Goal: Information Seeking & Learning: Learn about a topic

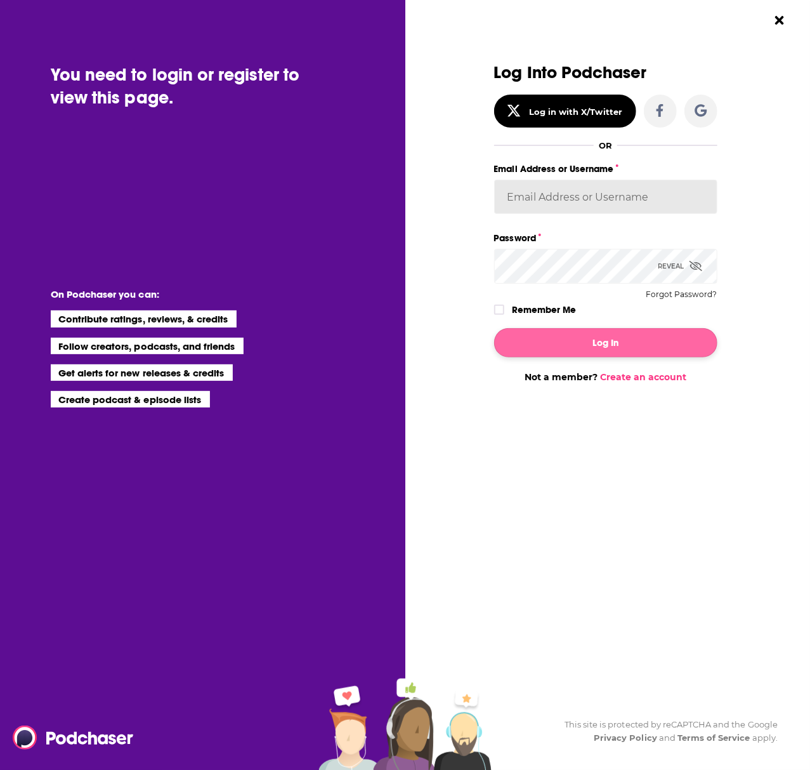
type input "[PERSON_NAME].[PERSON_NAME]"
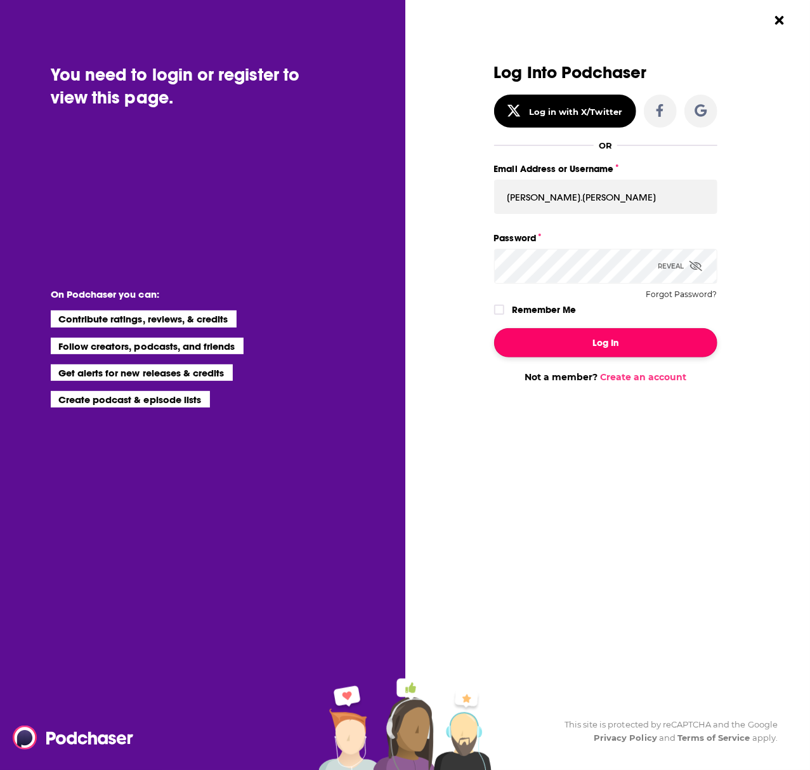
click at [594, 343] on button "Log In" at bounding box center [605, 342] width 223 height 29
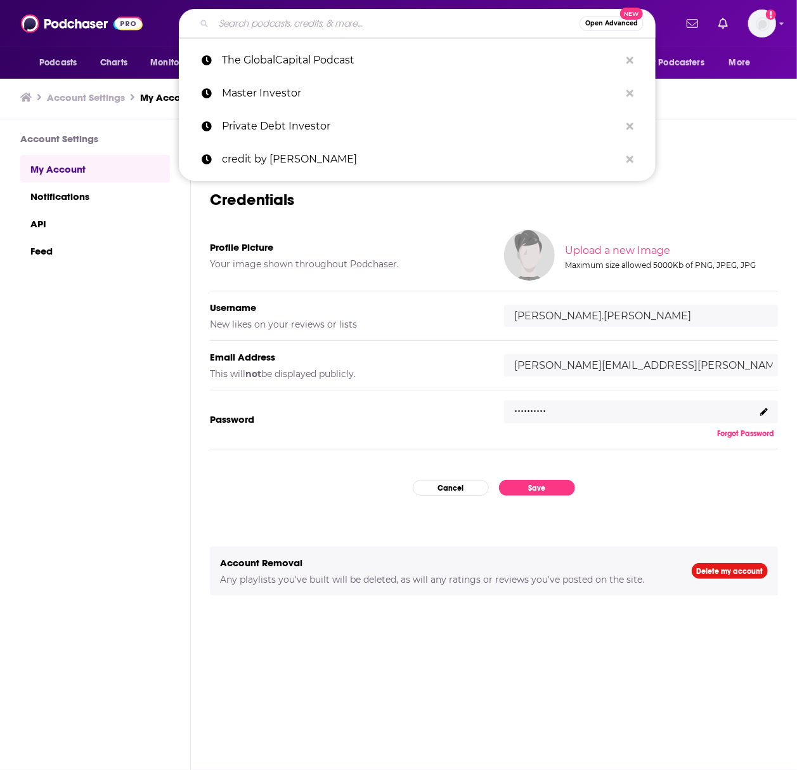
click at [292, 23] on input "Search podcasts, credits, & more..." at bounding box center [397, 23] width 366 height 20
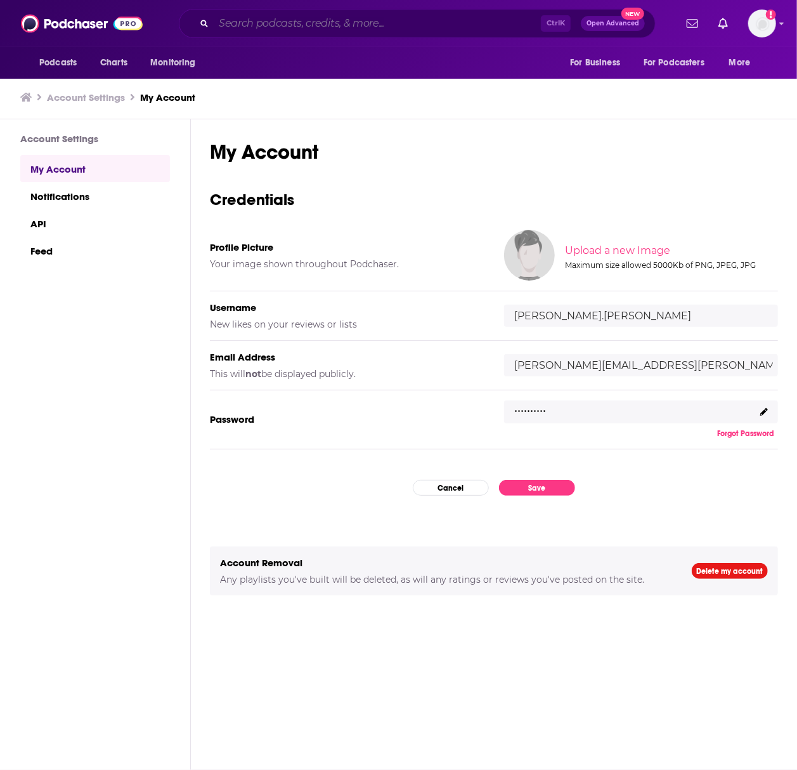
click at [353, 26] on input "Search podcasts, credits, & more..." at bounding box center [377, 23] width 327 height 20
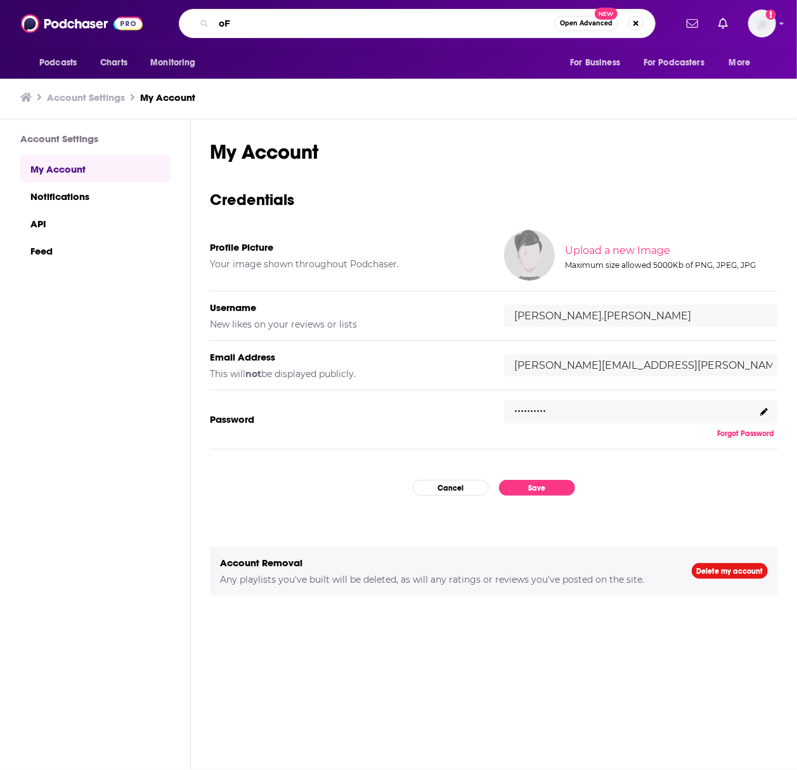
type input "o"
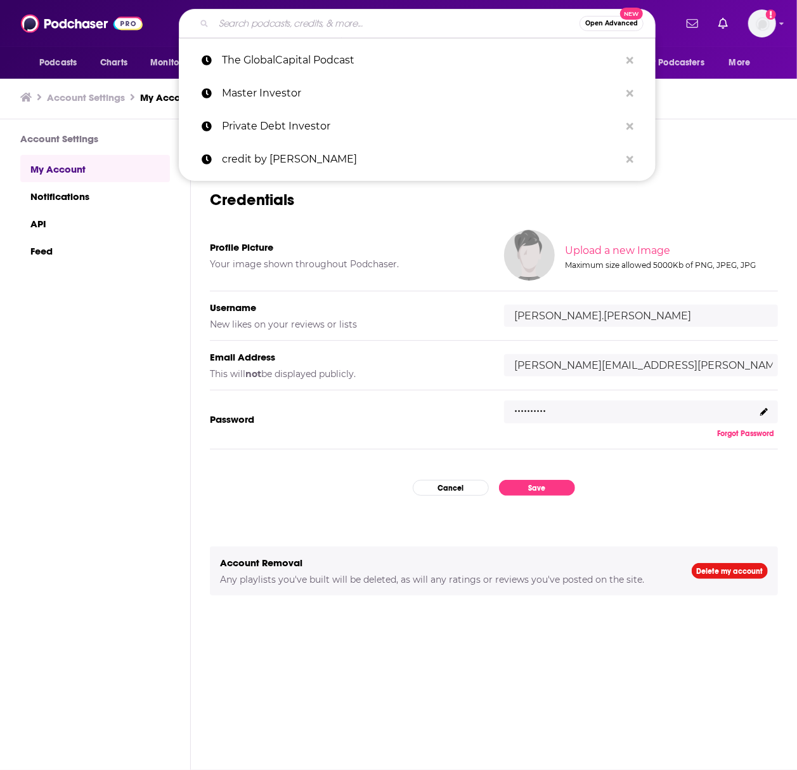
type input "O"
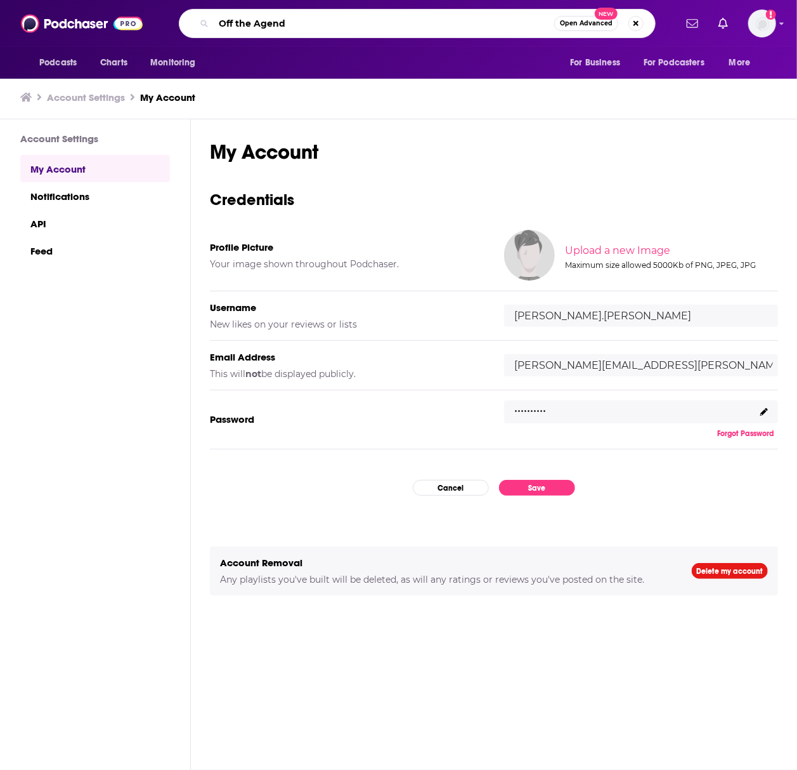
type input "Off the Agenda"
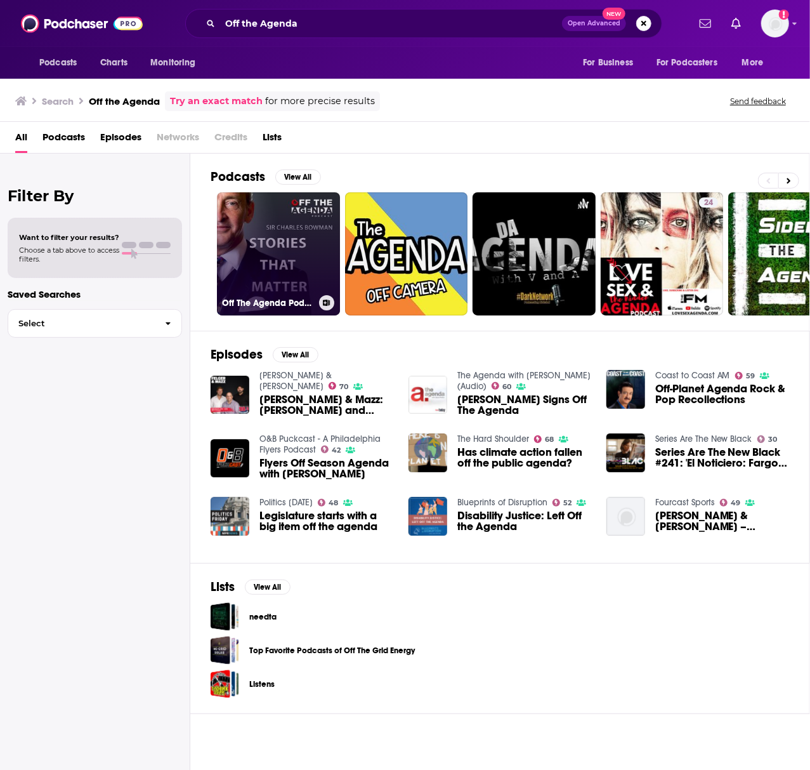
click at [292, 251] on link "Off The Agenda Podcast" at bounding box center [278, 253] width 123 height 123
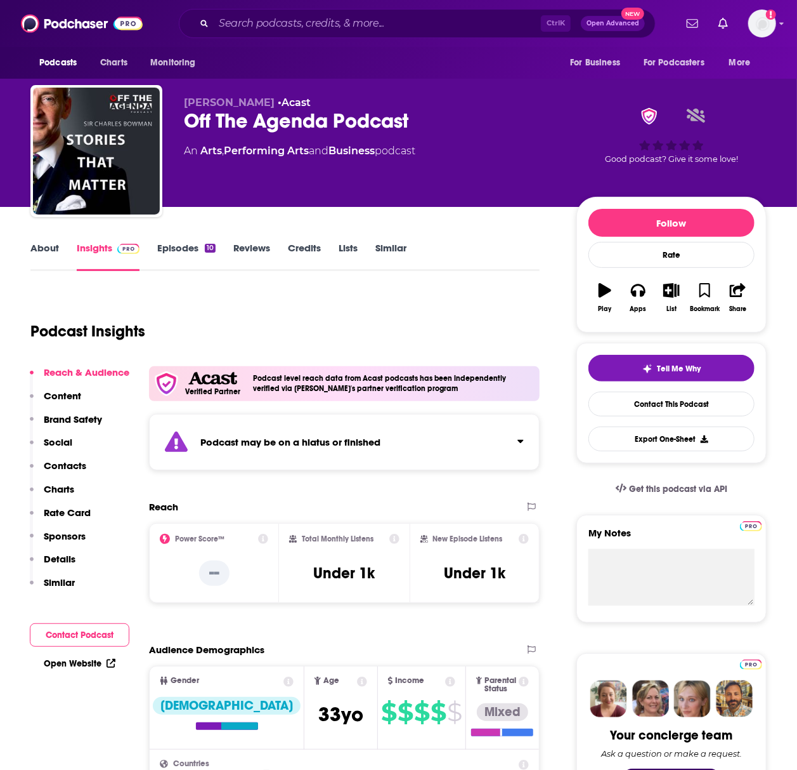
scroll to position [84, 0]
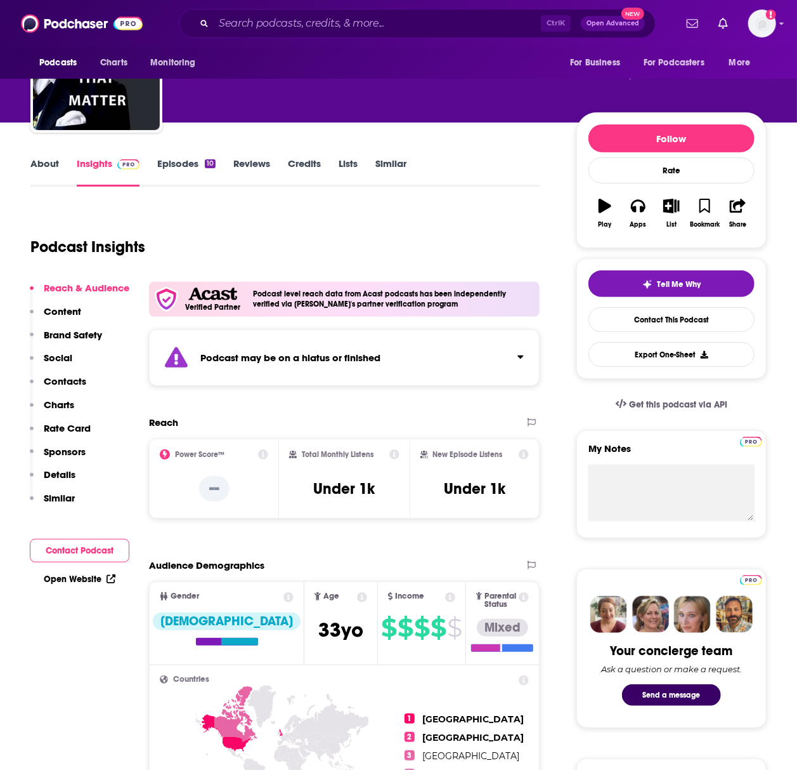
click at [282, 349] on div "Podcast may be on a hiatus or finished" at bounding box center [344, 357] width 391 height 56
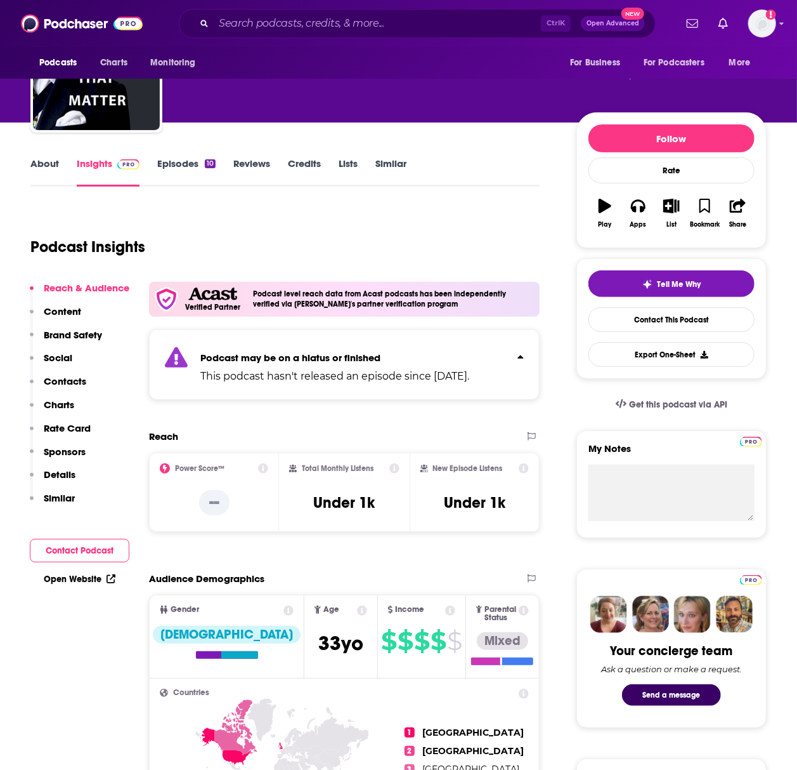
scroll to position [0, 0]
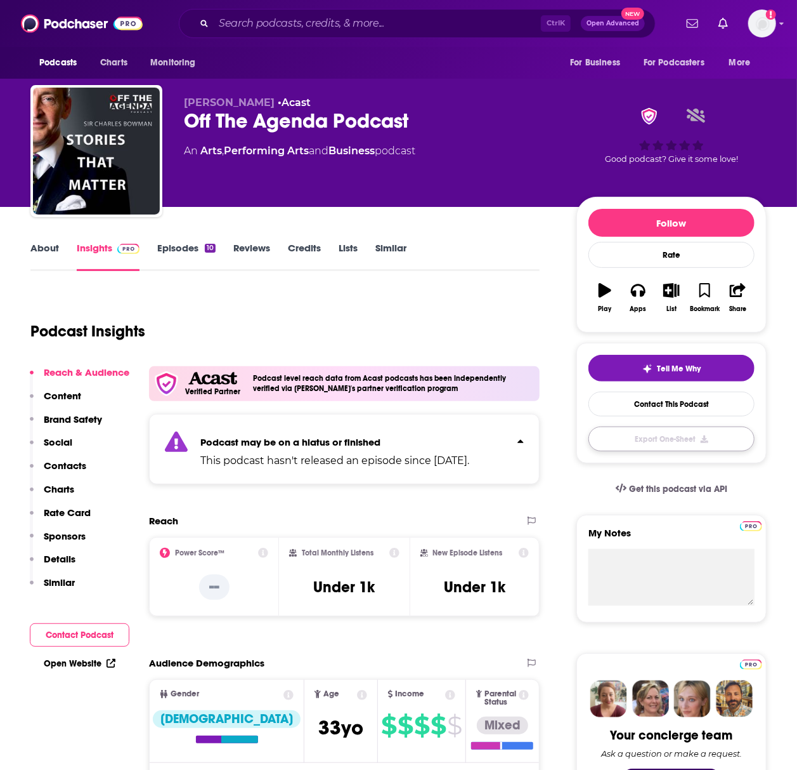
click at [675, 438] on button "Export One-Sheet" at bounding box center [672, 438] width 166 height 25
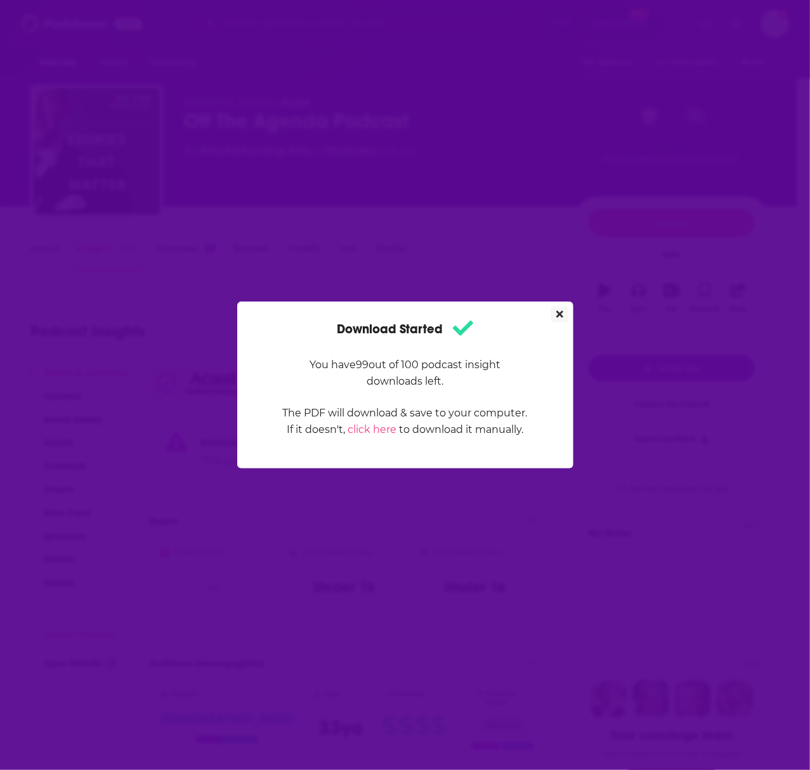
click at [560, 308] on button "Close" at bounding box center [559, 314] width 17 height 16
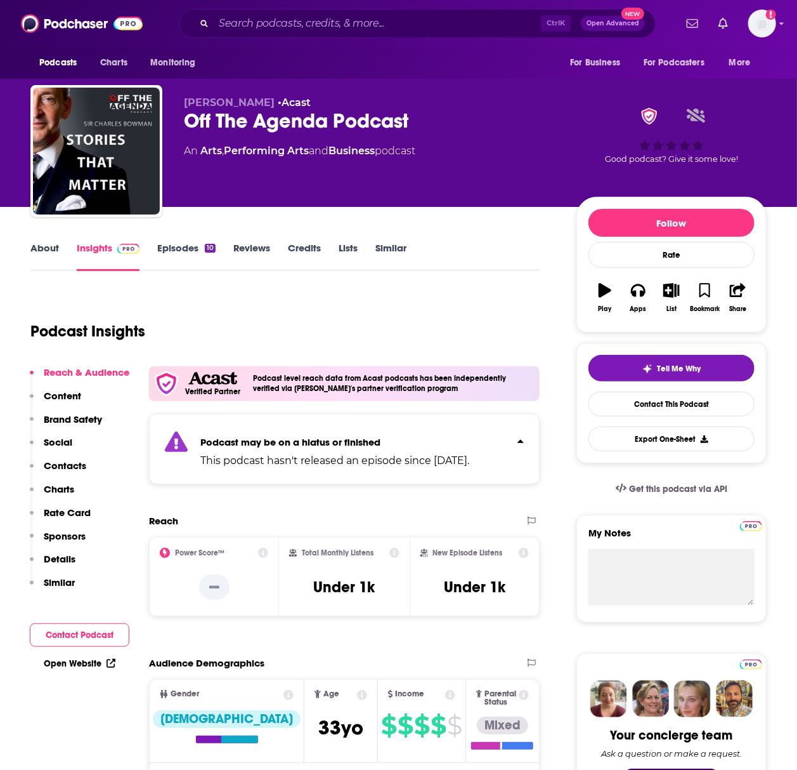
click at [32, 254] on link "About" at bounding box center [44, 256] width 29 height 29
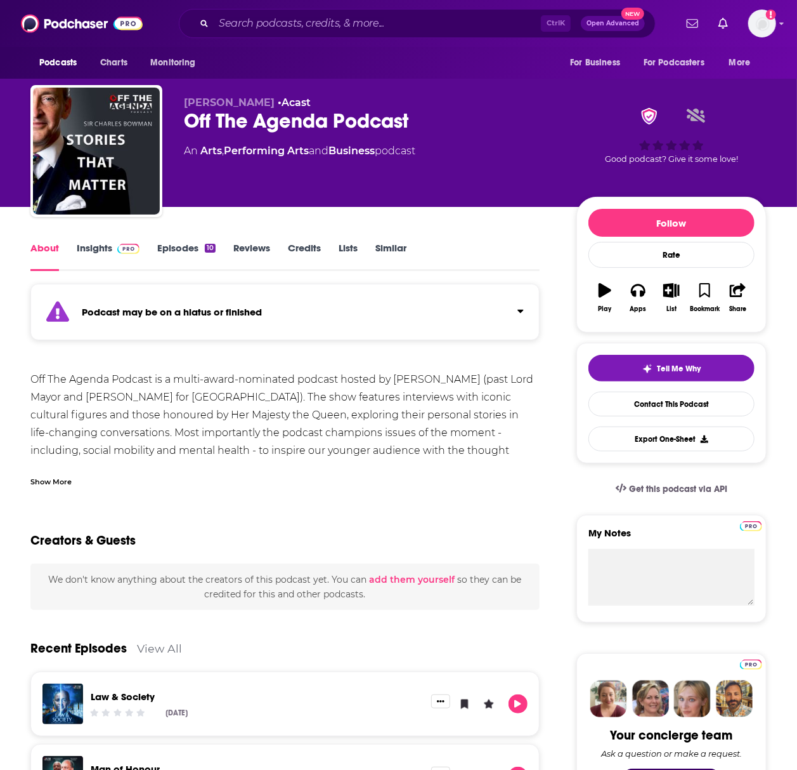
click at [62, 483] on div "Show More" at bounding box center [50, 481] width 41 height 12
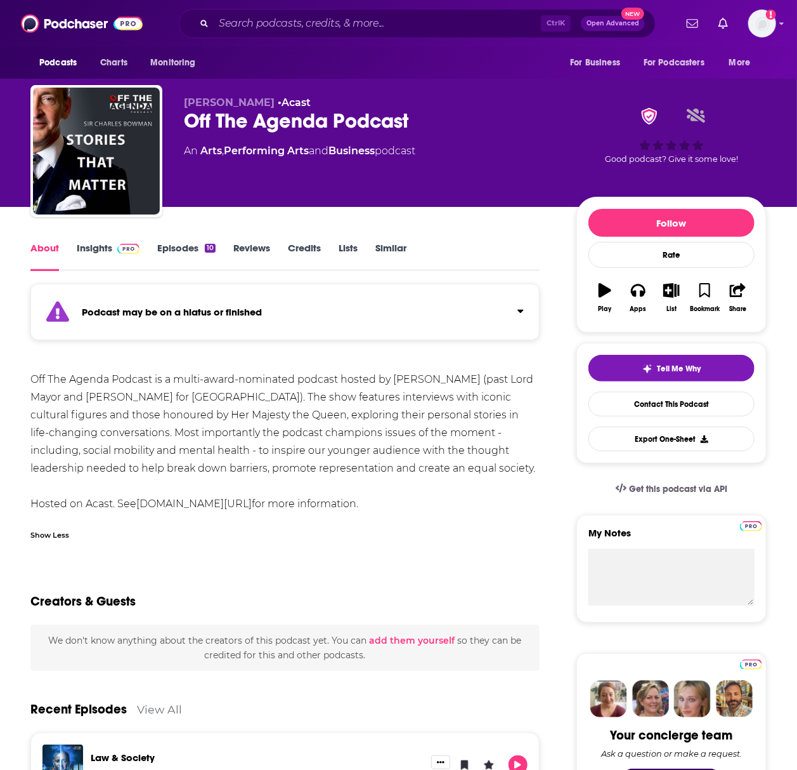
click at [89, 245] on link "Insights" at bounding box center [108, 256] width 63 height 29
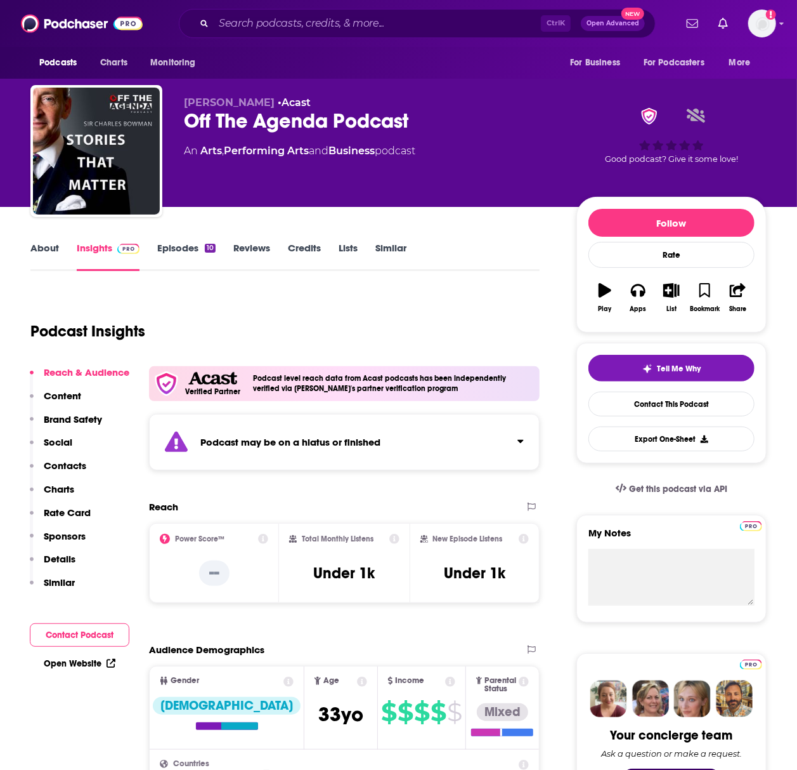
click at [227, 414] on div "Podcast may be on a hiatus or finished" at bounding box center [344, 442] width 391 height 56
